Goal: Task Accomplishment & Management: Use online tool/utility

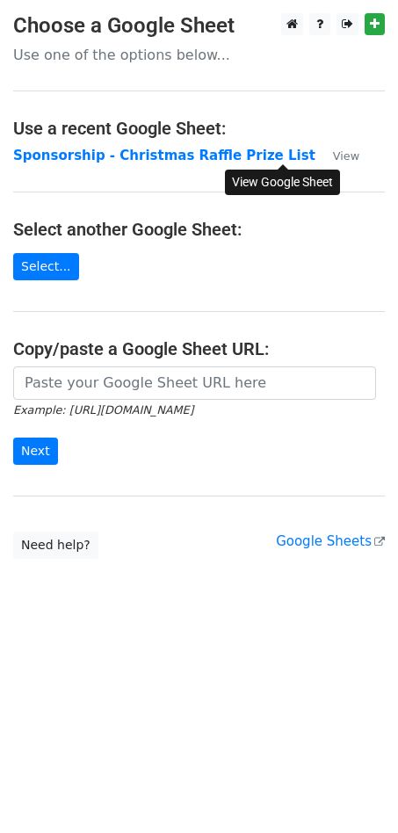
click at [333, 154] on small "View" at bounding box center [346, 155] width 26 height 13
click at [35, 272] on link "Select..." at bounding box center [46, 266] width 66 height 27
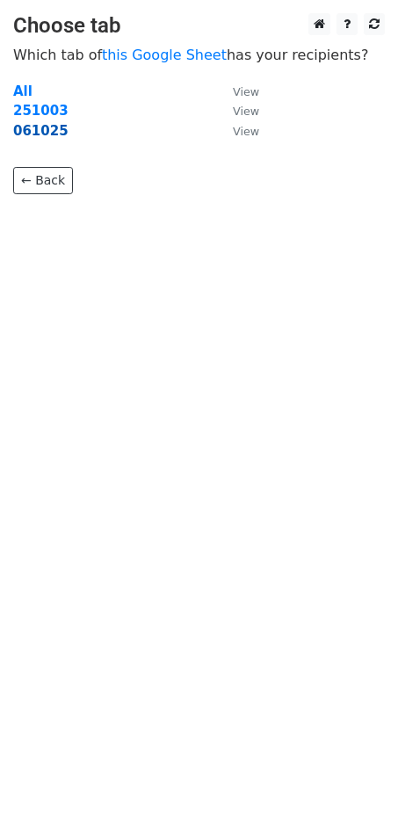
click at [40, 134] on strong "061025" at bounding box center [40, 131] width 55 height 16
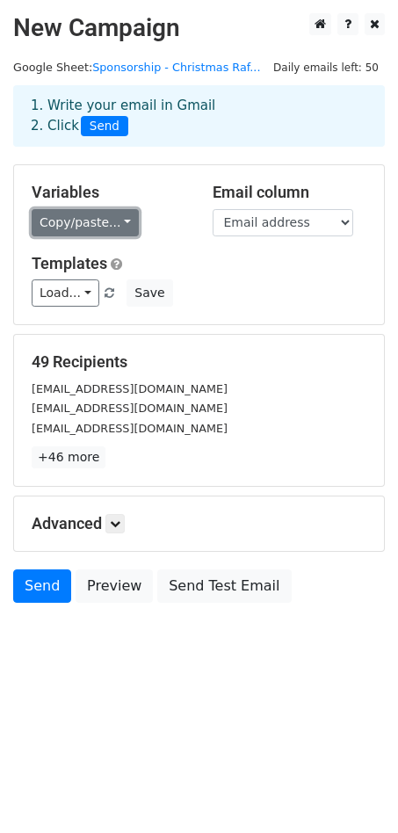
click at [107, 220] on link "Copy/paste..." at bounding box center [85, 222] width 107 height 27
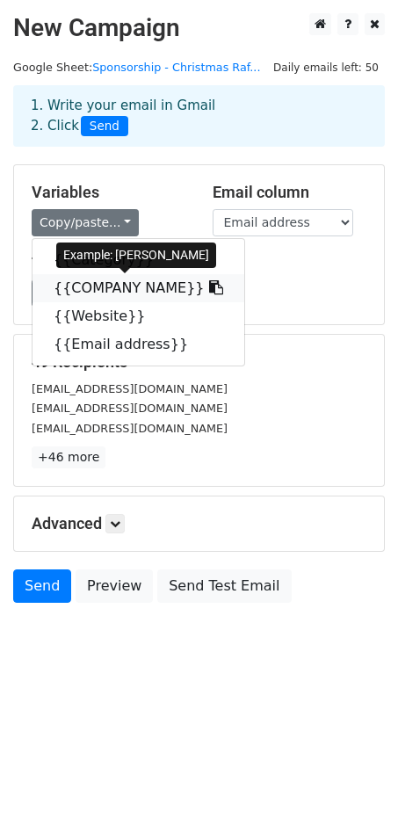
click at [109, 293] on link "{{COMPANY NAME}}" at bounding box center [139, 288] width 212 height 28
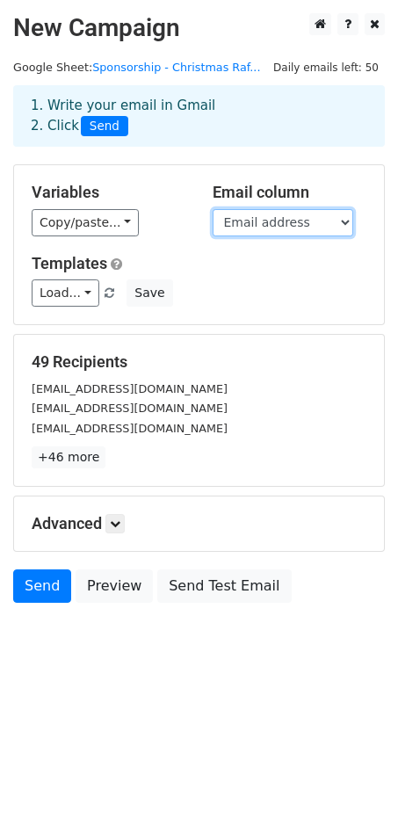
click at [274, 228] on select "Category COMPANY NAME Website Email address" at bounding box center [283, 222] width 141 height 27
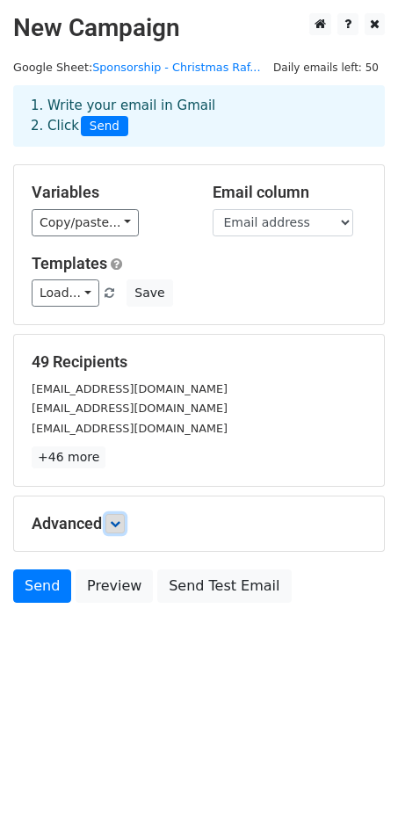
click at [118, 522] on icon at bounding box center [115, 524] width 11 height 11
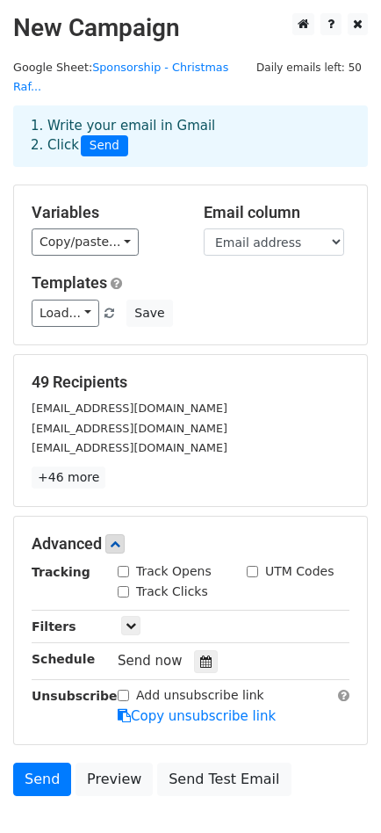
click at [123, 566] on input "Track Opens" at bounding box center [123, 571] width 11 height 11
checkbox input "true"
click at [123, 586] on input "Track Clicks" at bounding box center [123, 591] width 11 height 11
checkbox input "true"
